Goal: Check status: Check status

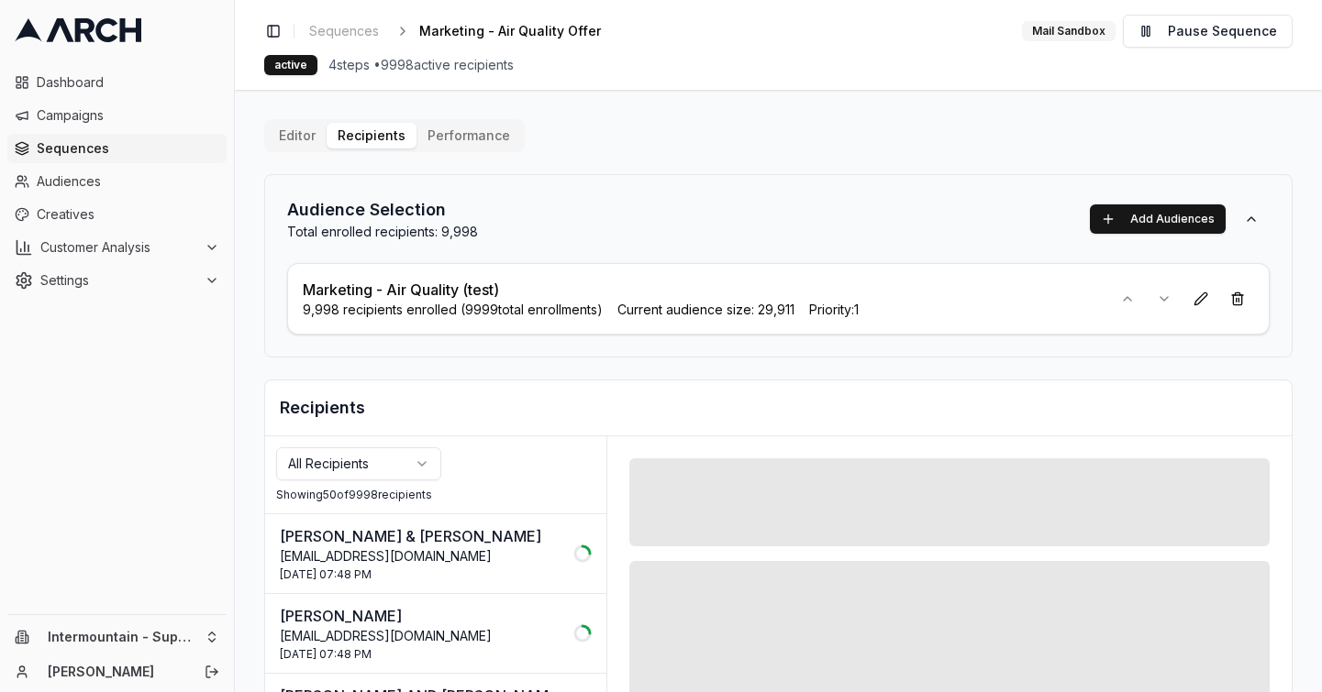
click at [454, 141] on button "Performance" at bounding box center [468, 136] width 105 height 26
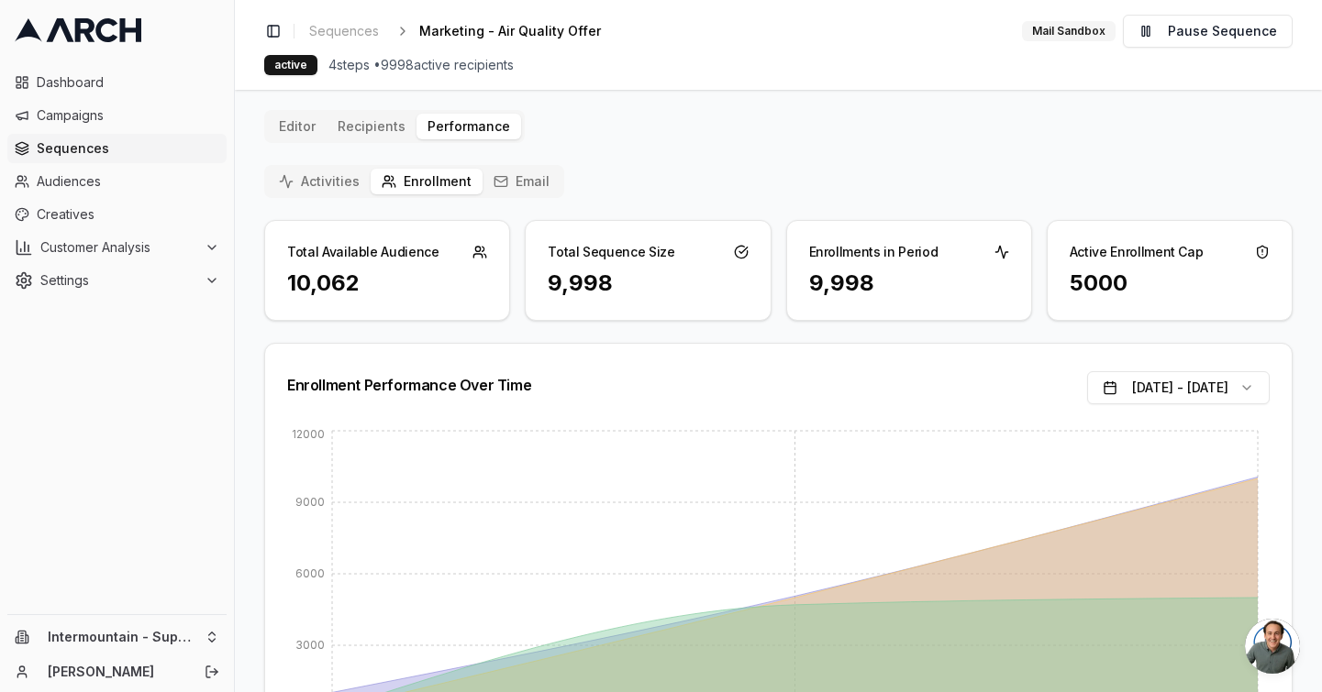
scroll to position [6, 0]
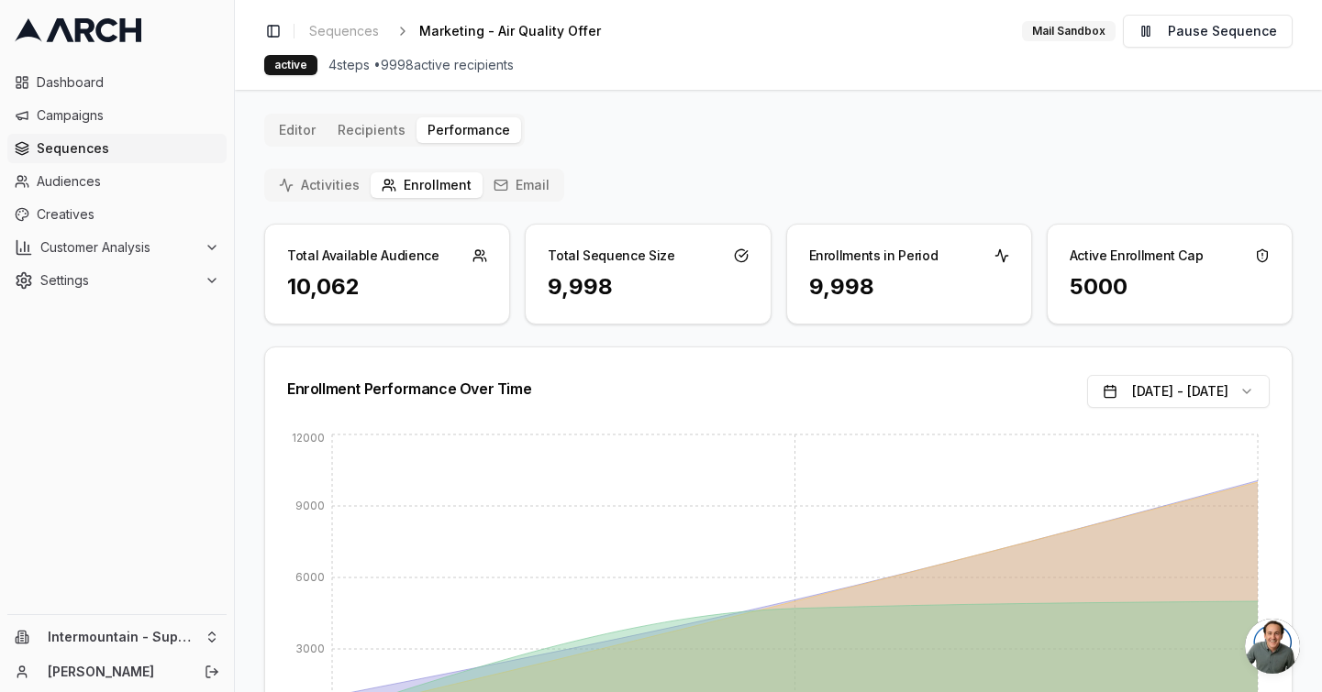
click at [523, 186] on button "Email" at bounding box center [521, 185] width 78 height 26
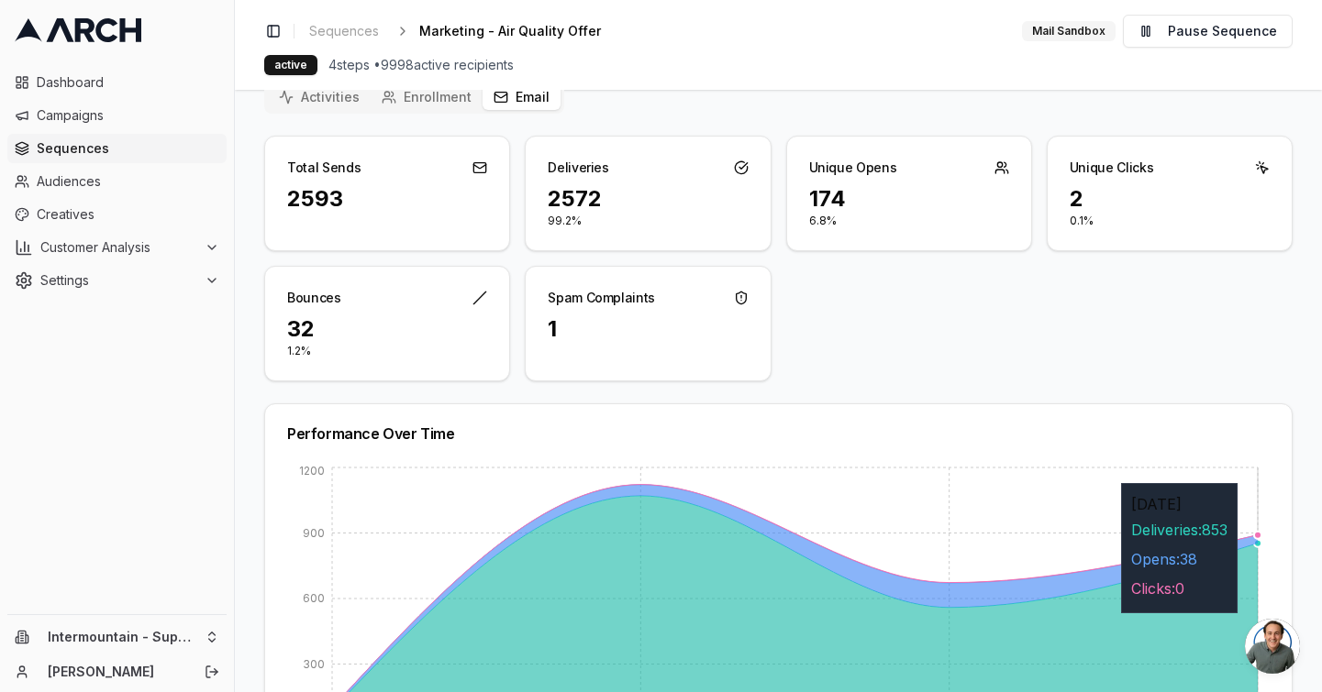
scroll to position [11, 0]
